Goal: Task Accomplishment & Management: Manage account settings

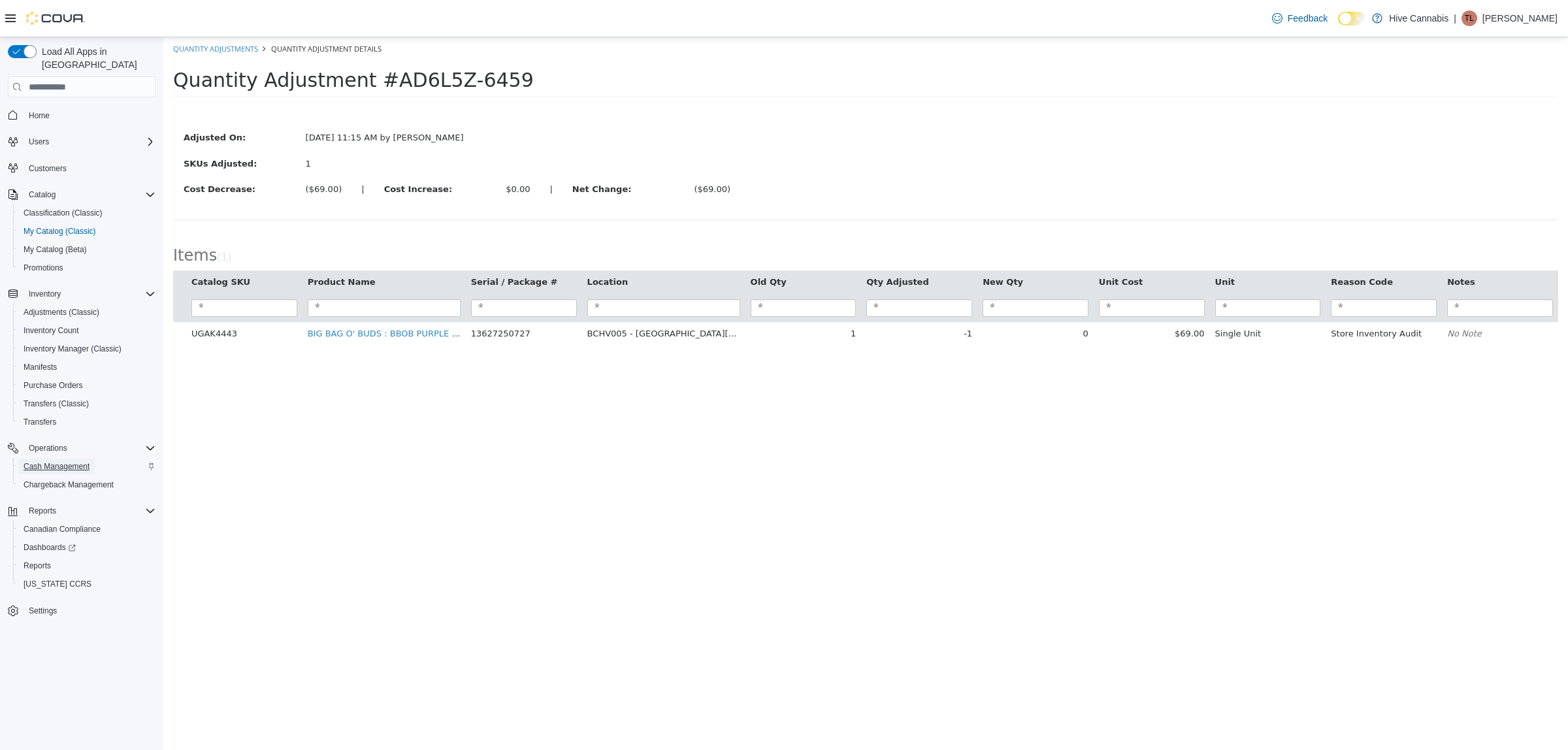
click at [82, 461] on span "Cash Management" at bounding box center [56, 467] width 66 height 11
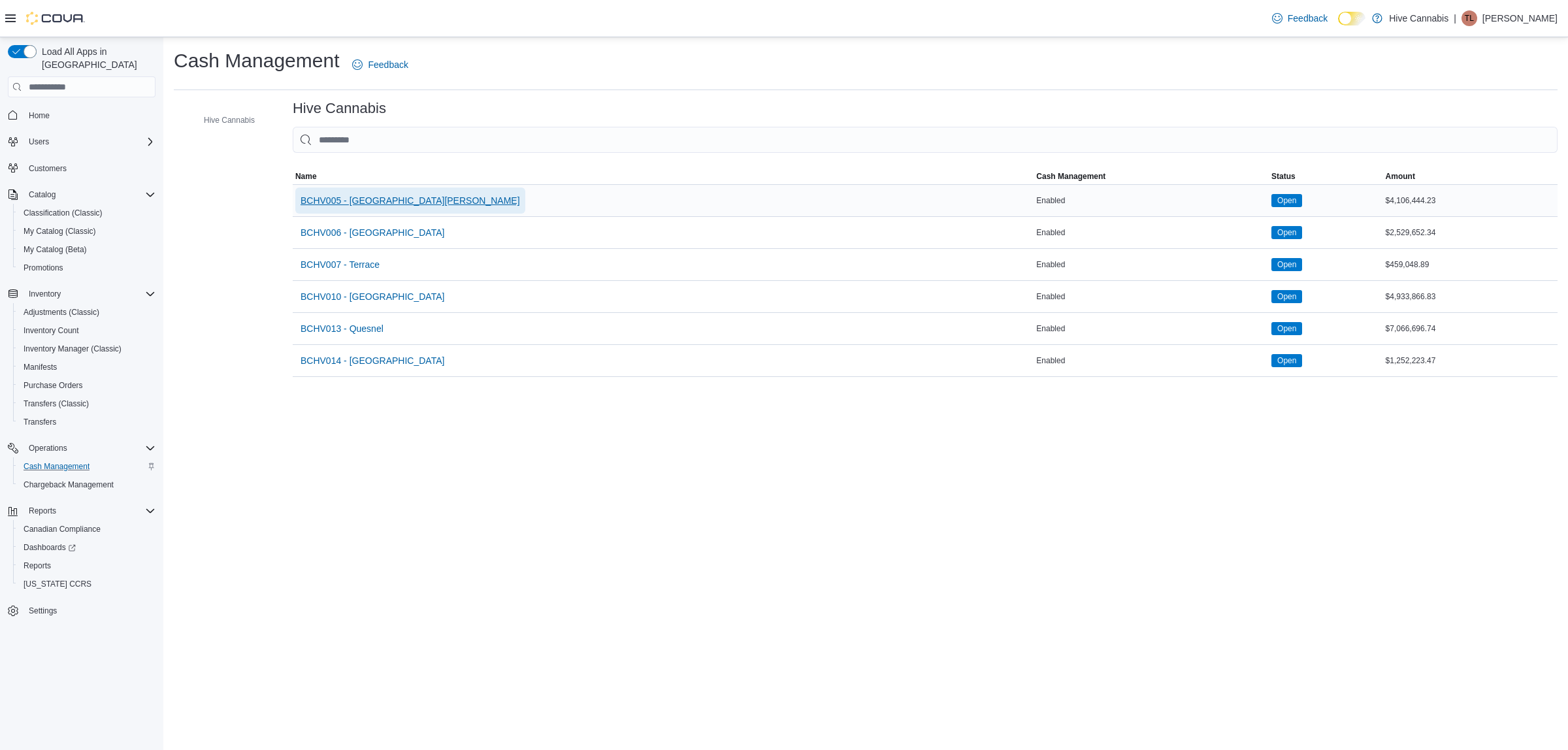
click at [341, 200] on span "BCHV005 - [GEOGRAPHIC_DATA][PERSON_NAME]" at bounding box center [410, 200] width 220 height 13
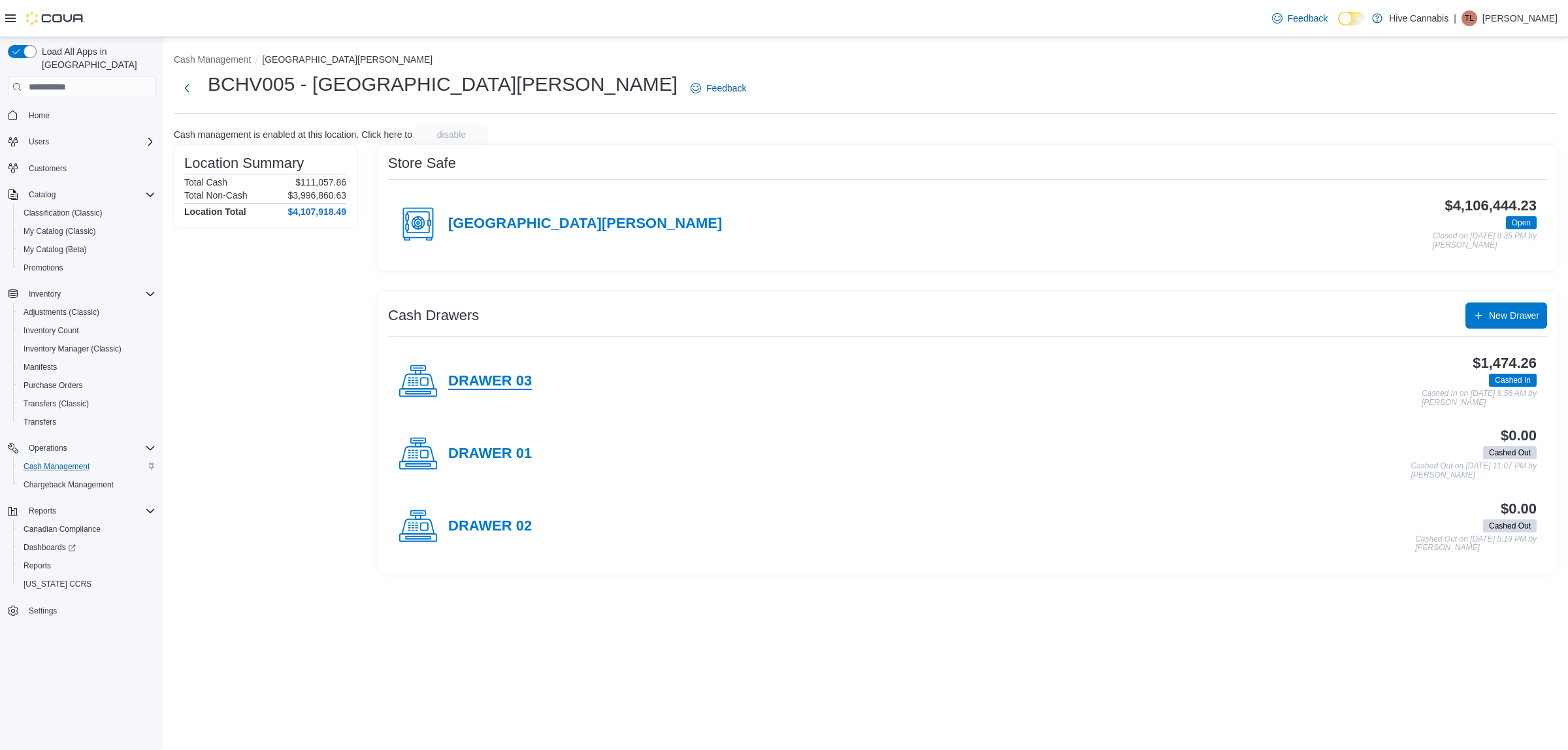
click at [510, 380] on h4 "DRAWER 03" at bounding box center [490, 381] width 84 height 17
click at [84, 134] on div "Users" at bounding box center [89, 142] width 132 height 16
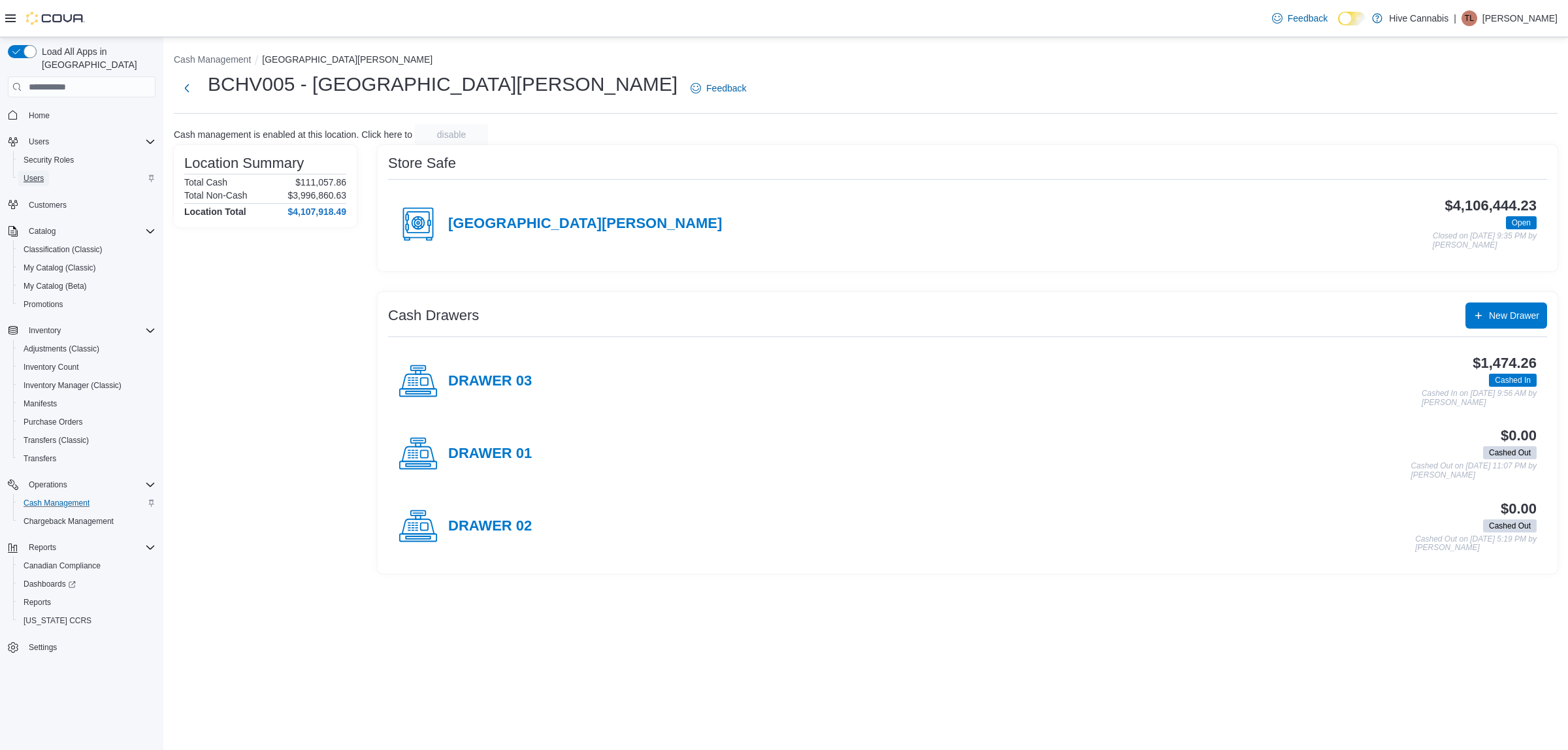
click at [39, 173] on span "Users" at bounding box center [33, 179] width 20 height 11
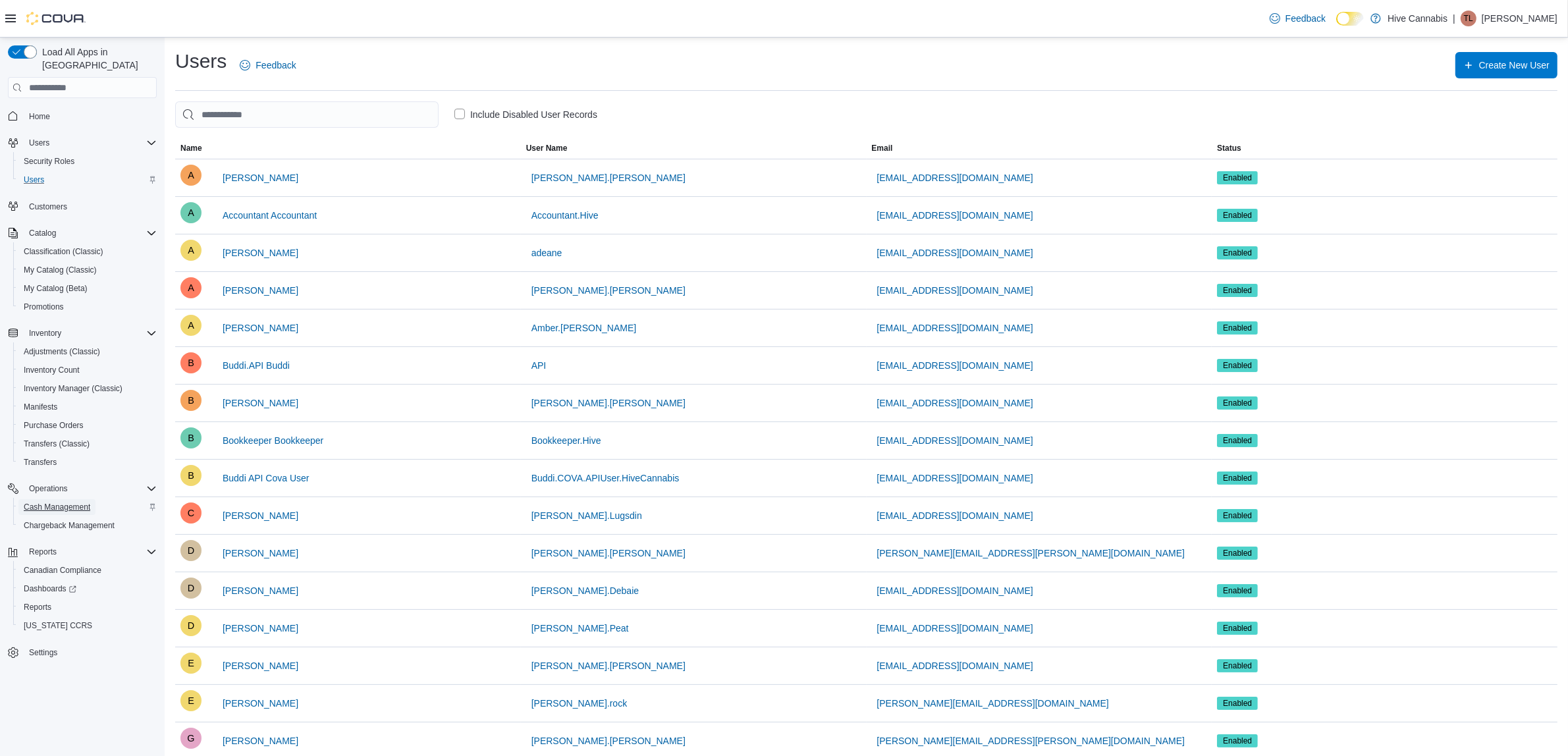
click at [73, 502] on span "Cash Management" at bounding box center [56, 507] width 66 height 11
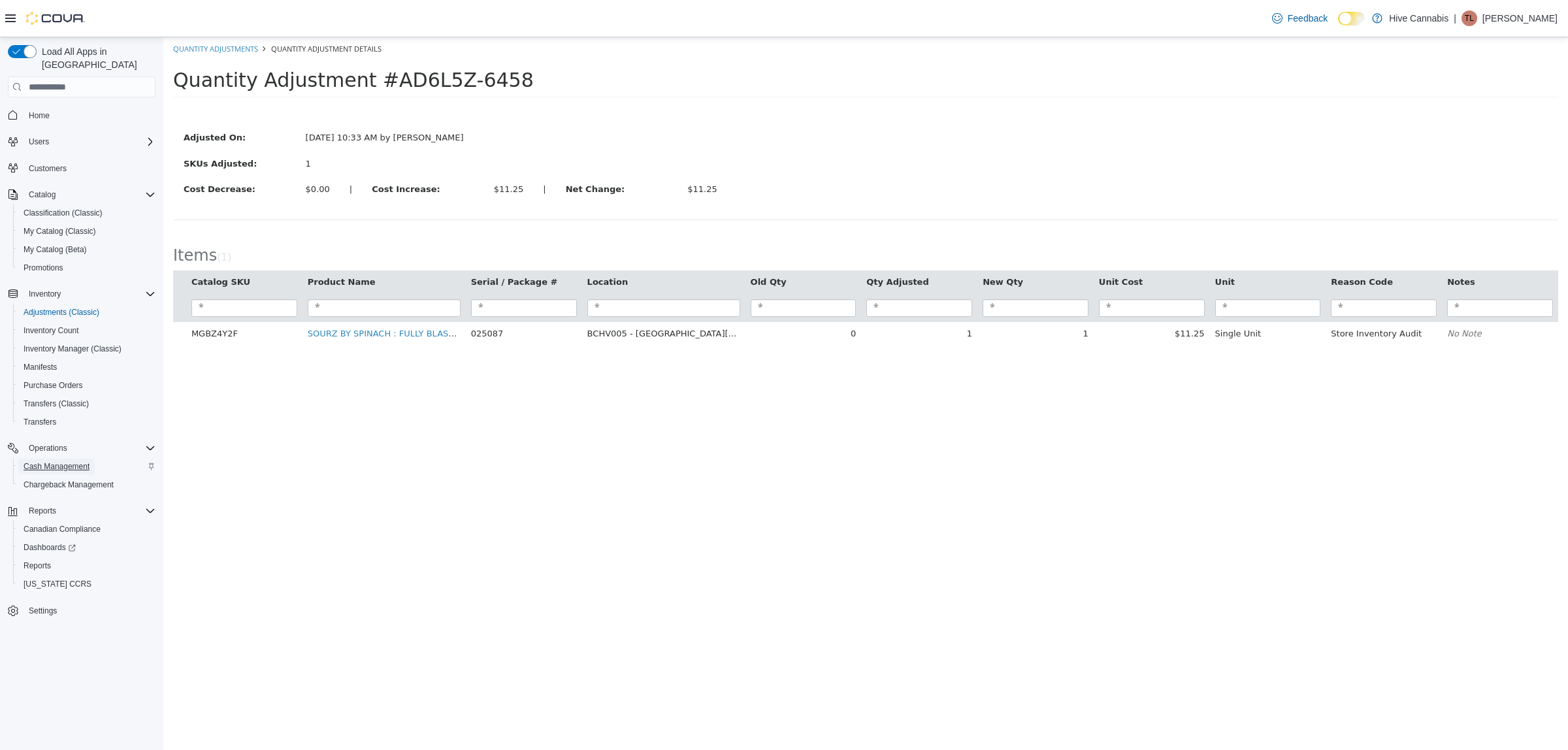
click at [76, 461] on span "Cash Management" at bounding box center [56, 467] width 66 height 11
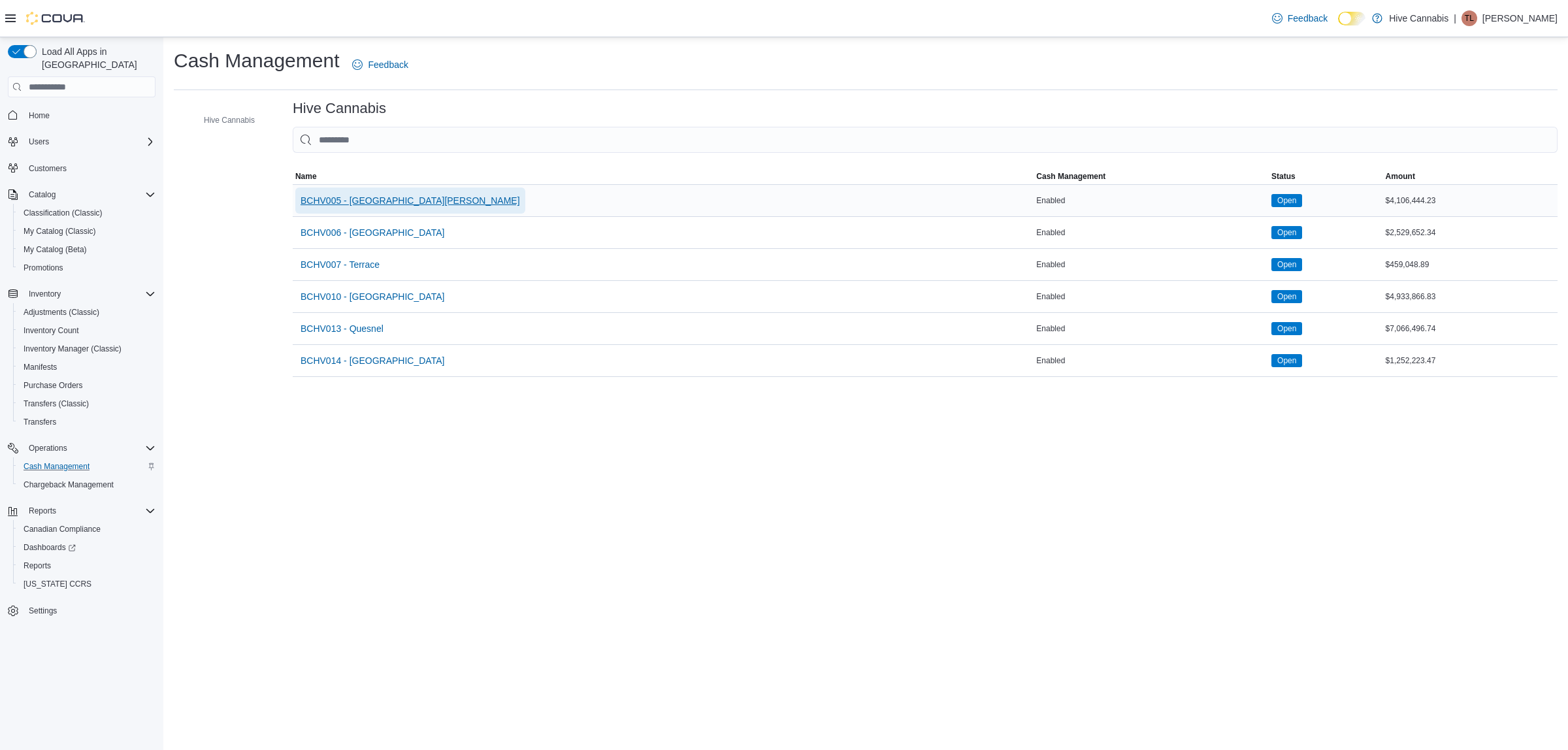
click at [366, 196] on span "BCHV005 - [GEOGRAPHIC_DATA][PERSON_NAME]" at bounding box center [410, 200] width 220 height 13
